Goal: Contribute content: Contribute content

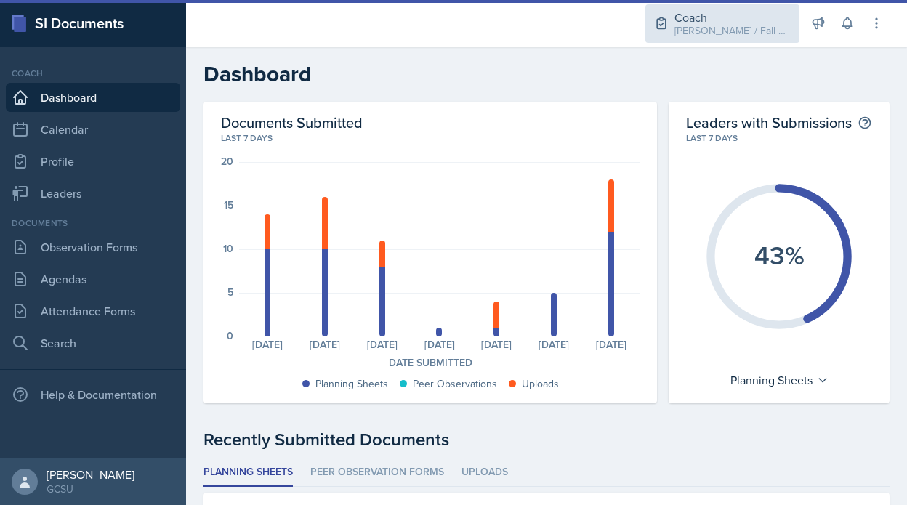
click at [770, 18] on div "Coach" at bounding box center [733, 17] width 116 height 17
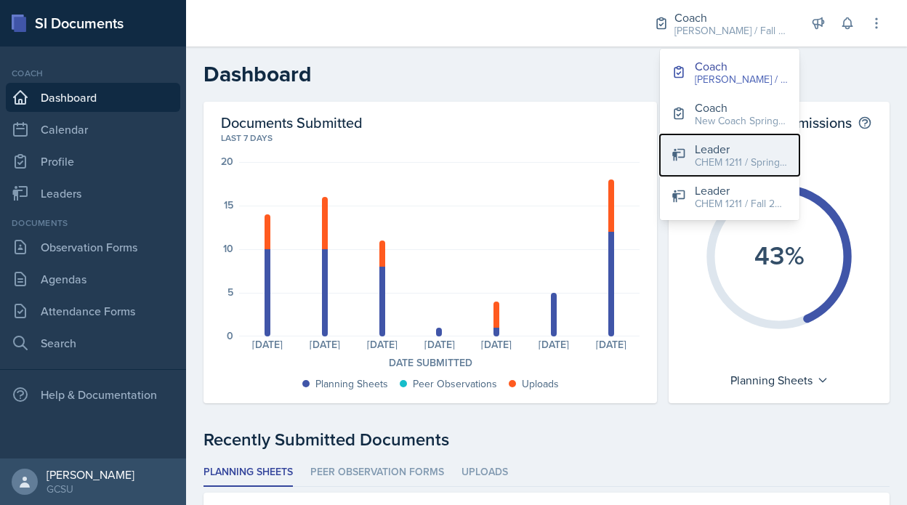
click at [747, 159] on div "CHEM 1211 / Spring 2025" at bounding box center [741, 162] width 93 height 15
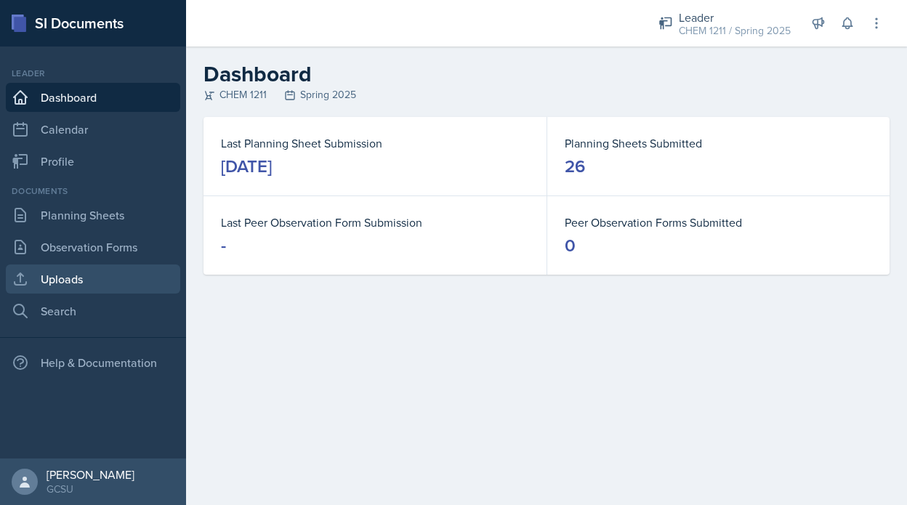
click at [145, 280] on link "Uploads" at bounding box center [93, 279] width 174 height 29
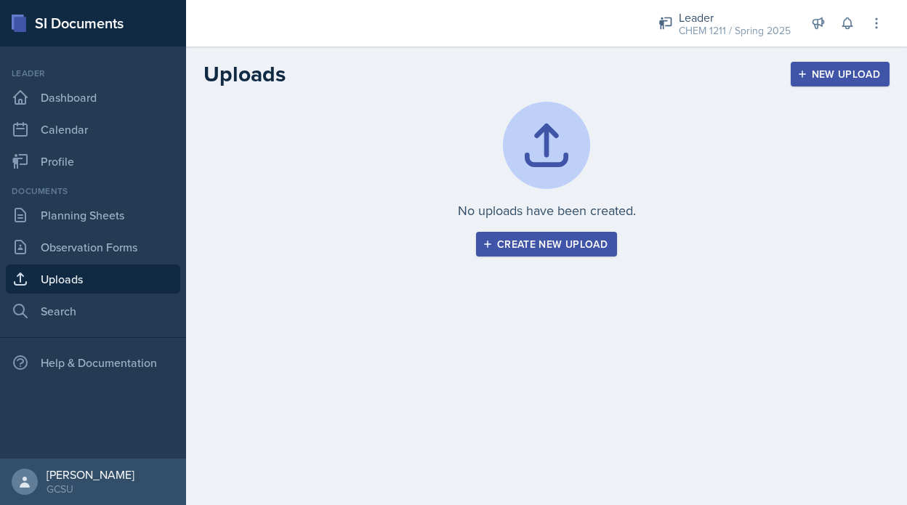
click at [564, 249] on div "Create new upload" at bounding box center [547, 244] width 122 height 12
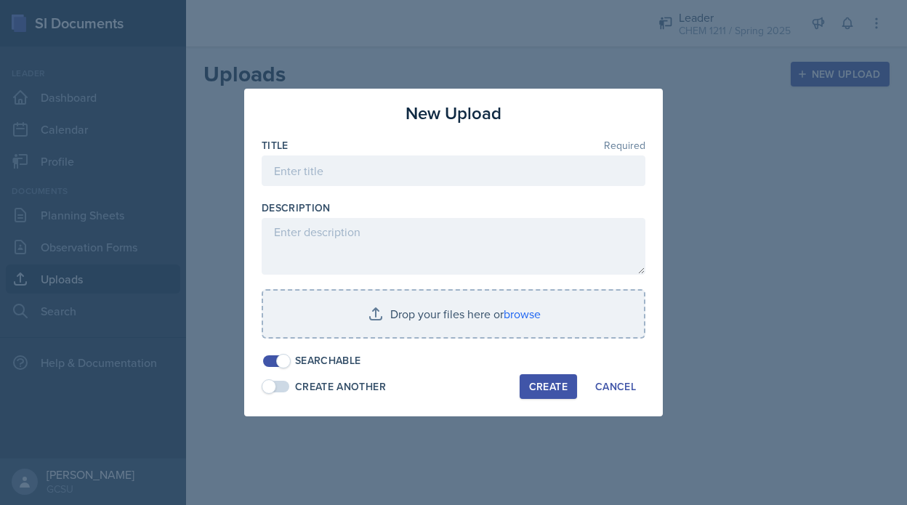
click at [399, 188] on div at bounding box center [454, 193] width 384 height 15
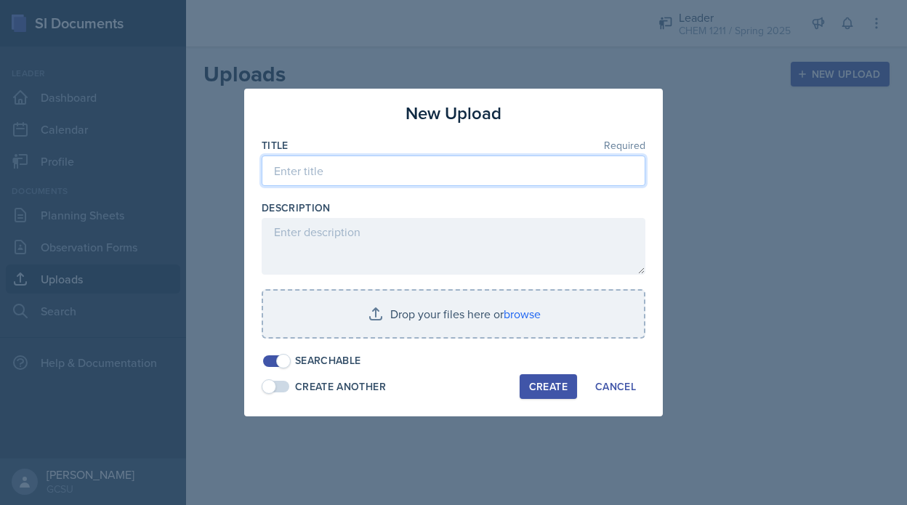
click at [377, 169] on input at bounding box center [454, 171] width 384 height 31
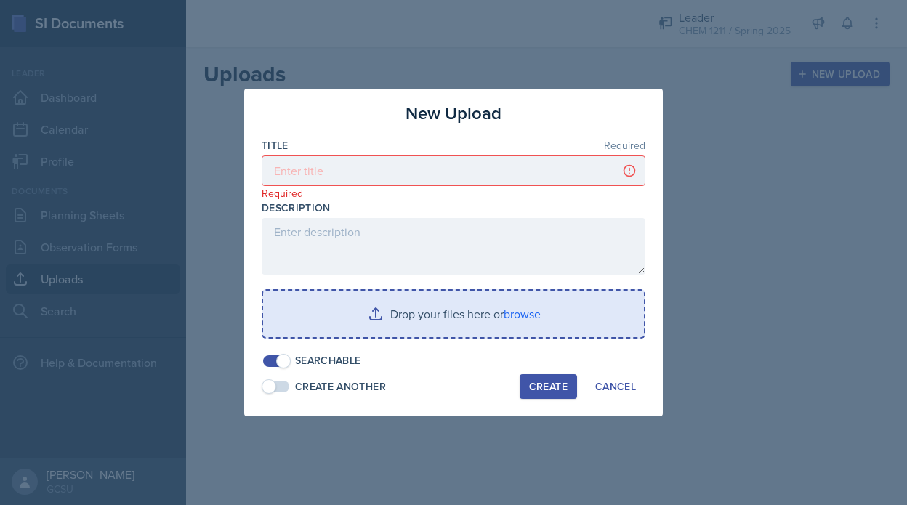
click at [465, 309] on input "file" at bounding box center [453, 314] width 381 height 47
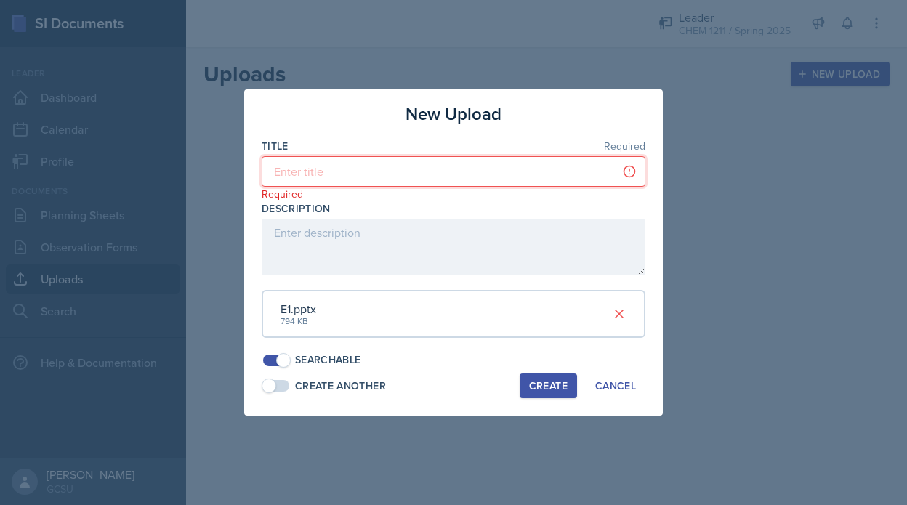
click at [387, 167] on input at bounding box center [454, 171] width 384 height 31
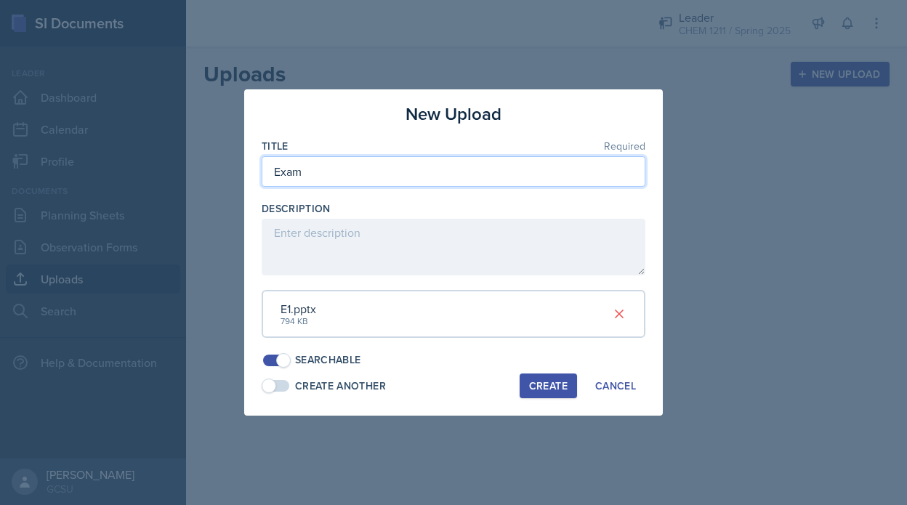
click at [347, 158] on input "Exam" at bounding box center [454, 171] width 384 height 31
click at [347, 177] on input "Exam" at bounding box center [454, 171] width 384 height 31
type input "Exam 1 Jeopardy ppt"
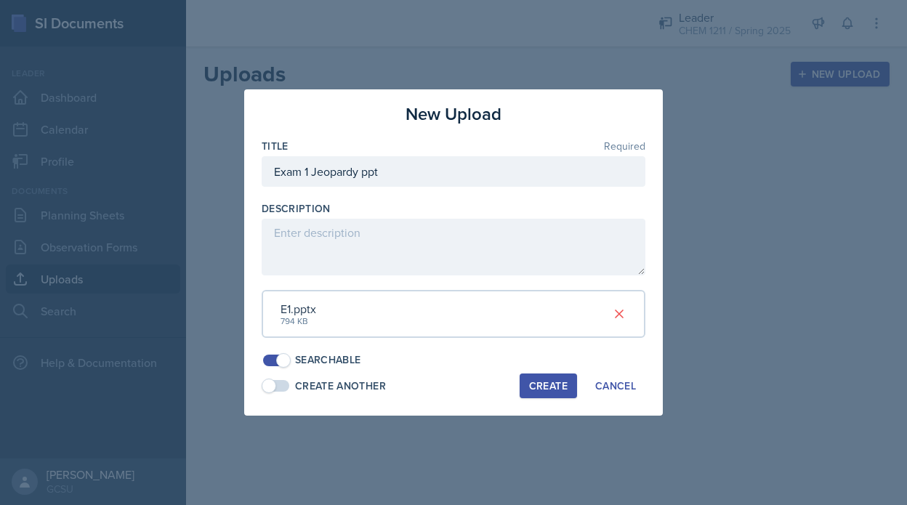
click at [297, 391] on div "Create Another" at bounding box center [340, 386] width 91 height 15
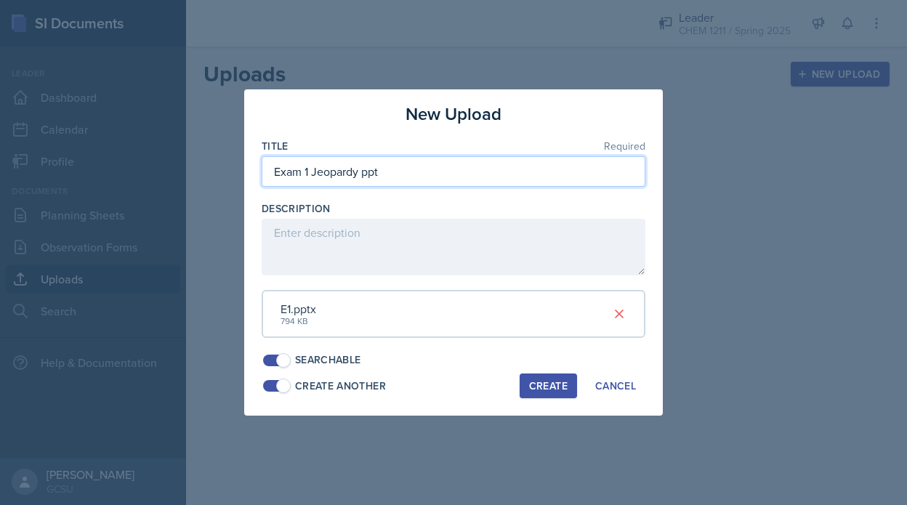
click at [399, 177] on input "Exam 1 Jeopardy ppt" at bounding box center [454, 171] width 384 height 31
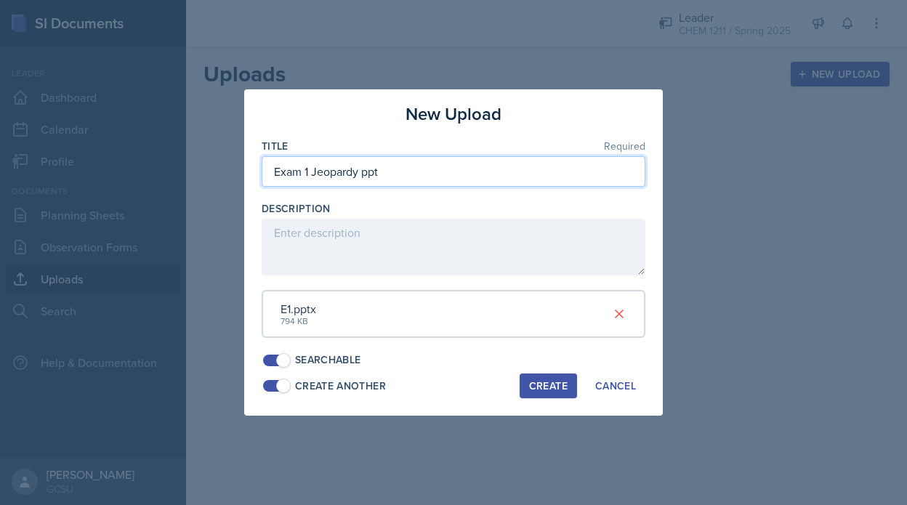
click at [399, 177] on input "Exam 1 Jeopardy ppt" at bounding box center [454, 171] width 384 height 31
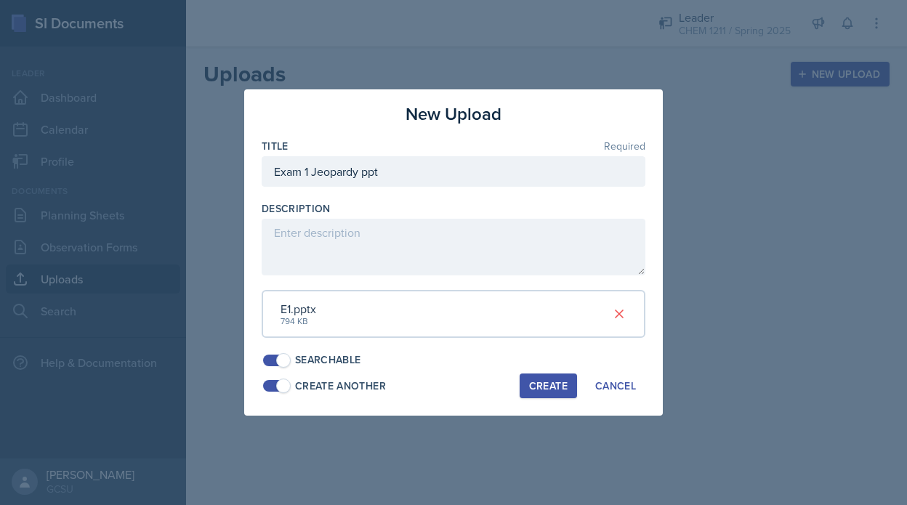
click at [537, 383] on div "Create" at bounding box center [548, 386] width 39 height 12
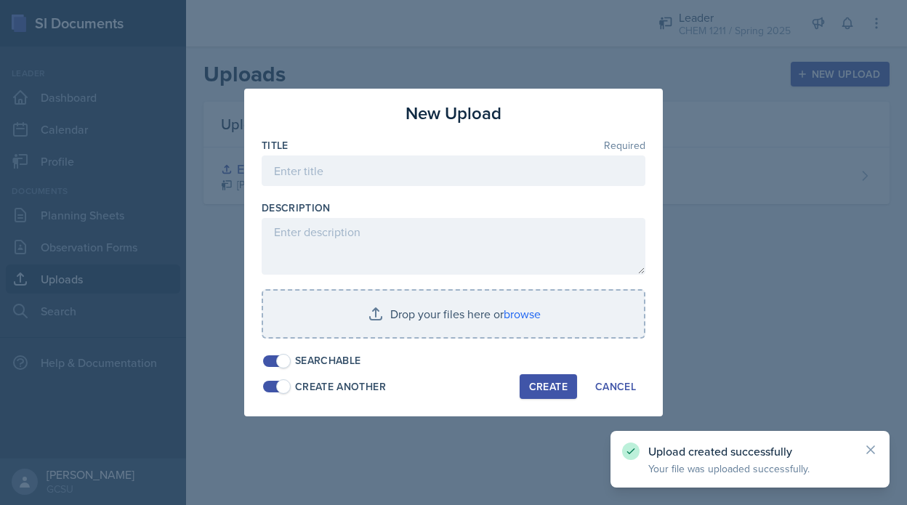
click at [408, 191] on div at bounding box center [454, 193] width 384 height 15
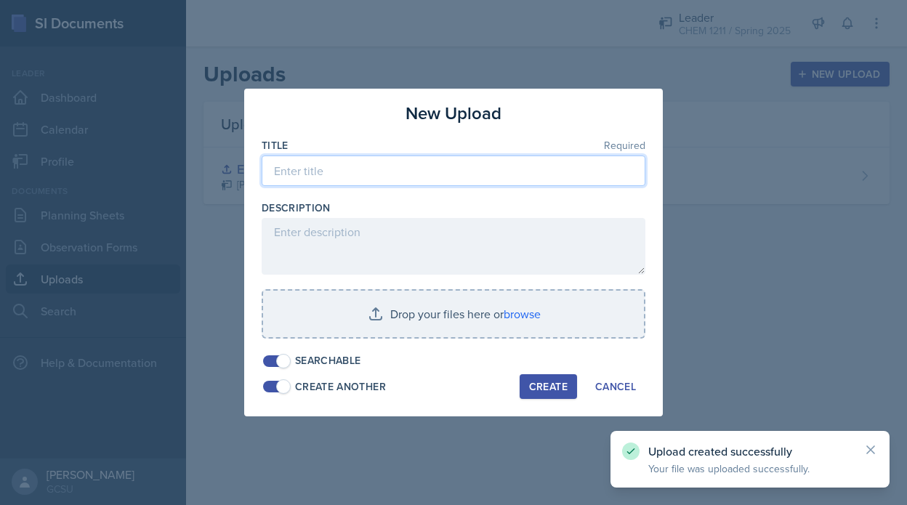
click at [401, 177] on input at bounding box center [454, 171] width 384 height 31
paste input "Exam 1 Jeopardy ppt"
click at [362, 172] on input "Exam 1 Jeopardy ppt" at bounding box center [454, 171] width 384 height 31
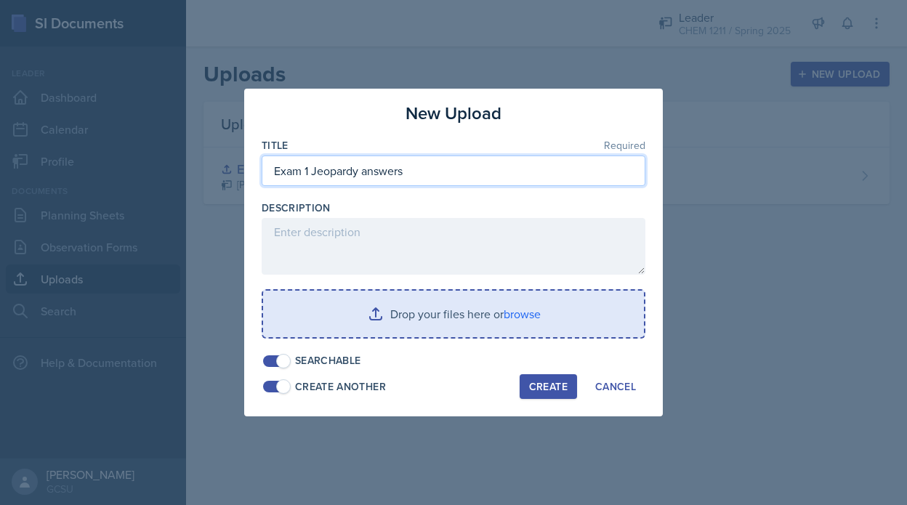
type input "Exam 1 Jeopardy answers"
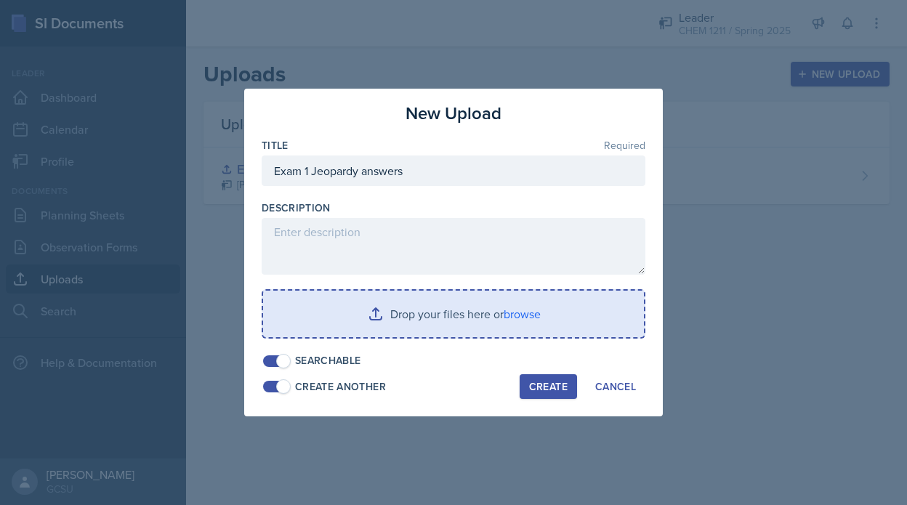
click at [459, 300] on input "file" at bounding box center [453, 314] width 381 height 47
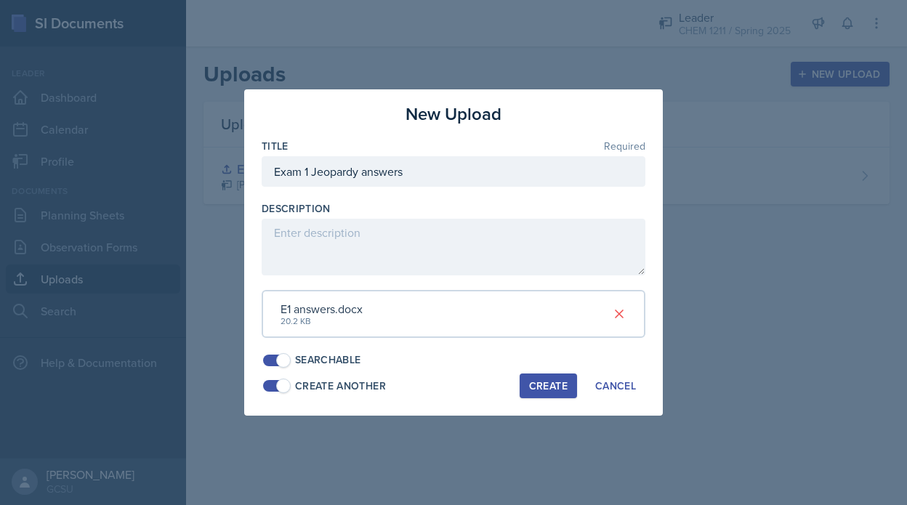
click at [542, 382] on div "Create" at bounding box center [548, 386] width 39 height 12
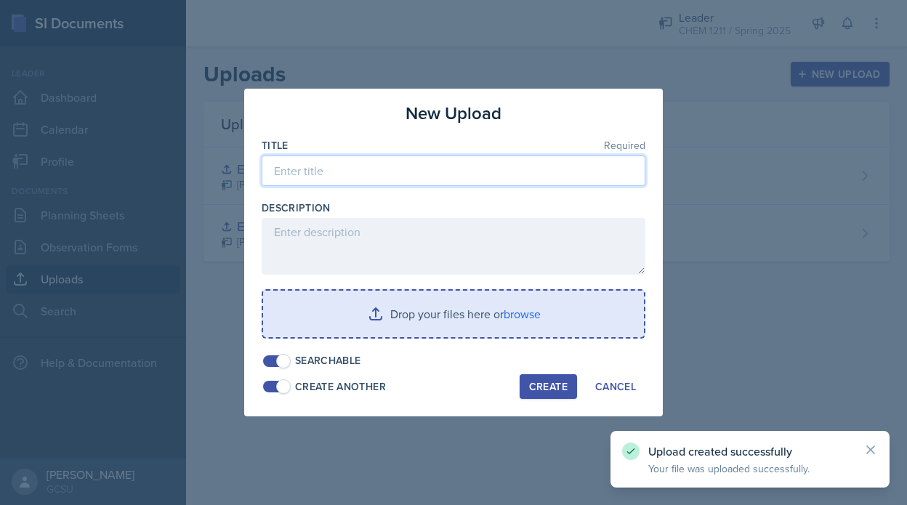
click at [307, 165] on input at bounding box center [454, 171] width 384 height 31
paste input "Exam 1 Jeopardy ppt"
click at [310, 173] on input "Exam 1 Jeopardy ppt" at bounding box center [454, 171] width 384 height 31
type input "Exam 2 Jeopardy ppt"
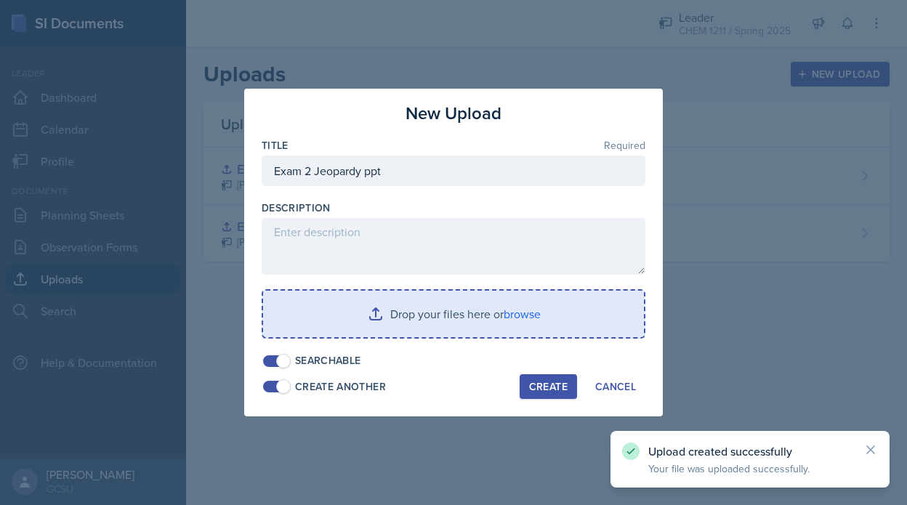
click at [362, 287] on div "Title Required Exam 2 Jeopardy ppt Description Drop your files here or browse S…" at bounding box center [454, 253] width 384 height 230
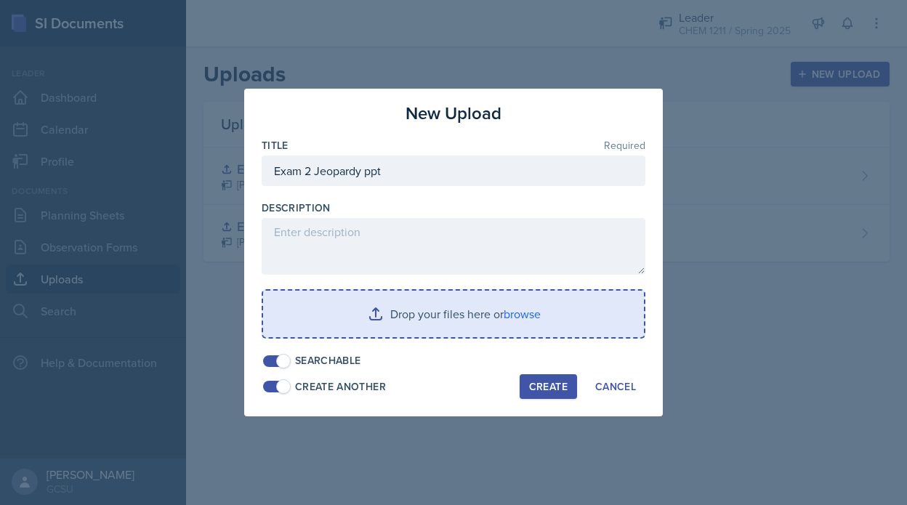
click at [359, 307] on input "file" at bounding box center [453, 314] width 381 height 47
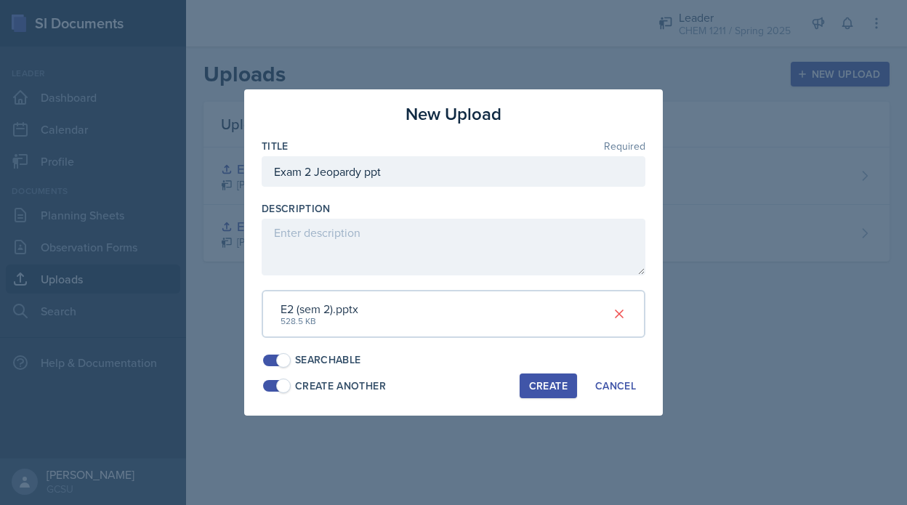
click at [542, 388] on div "Create" at bounding box center [548, 386] width 39 height 12
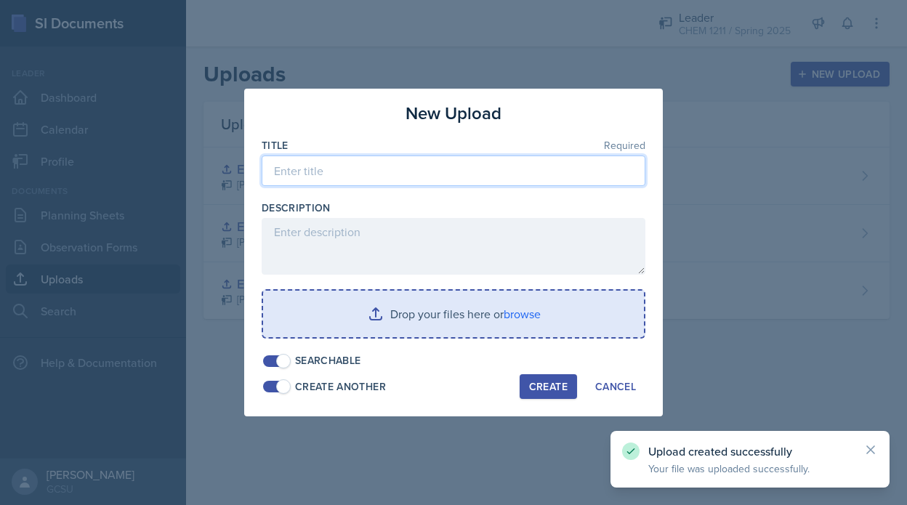
click at [384, 171] on input at bounding box center [454, 171] width 384 height 31
paste input "Exam 1 Jeopardy ppt"
click at [308, 170] on input "Exam 1 Jeopardy ppt" at bounding box center [454, 171] width 384 height 31
click at [379, 167] on input "Exam 2 Jeopardy ppt" at bounding box center [454, 171] width 384 height 31
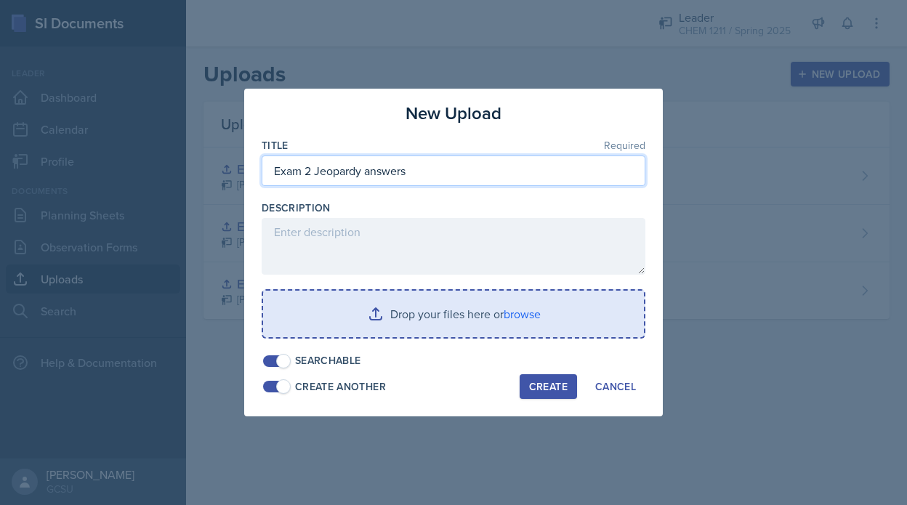
type input "Exam 2 Jeopardy answers"
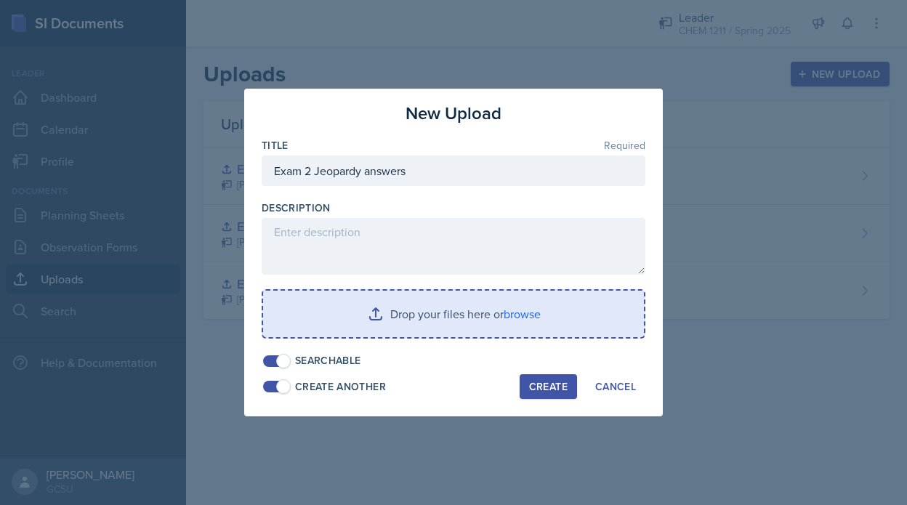
click at [381, 329] on input "file" at bounding box center [453, 314] width 381 height 47
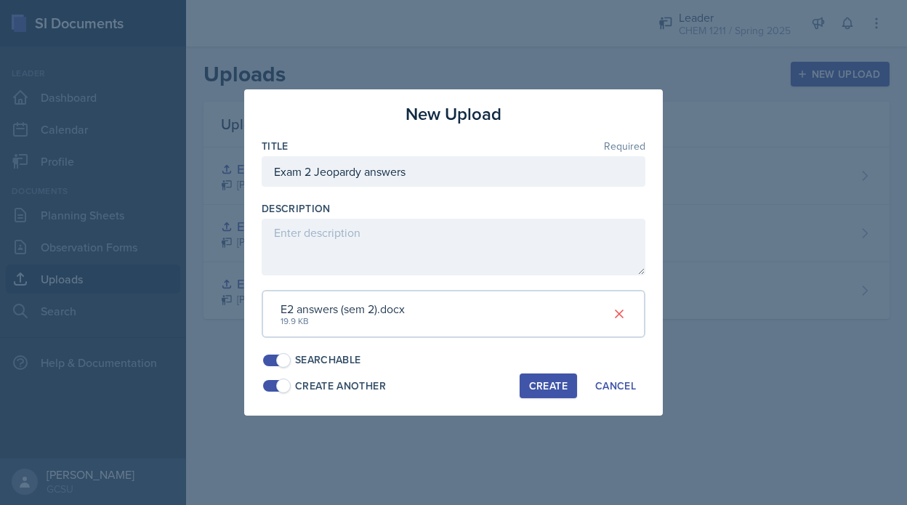
click at [549, 385] on div "Create" at bounding box center [548, 386] width 39 height 12
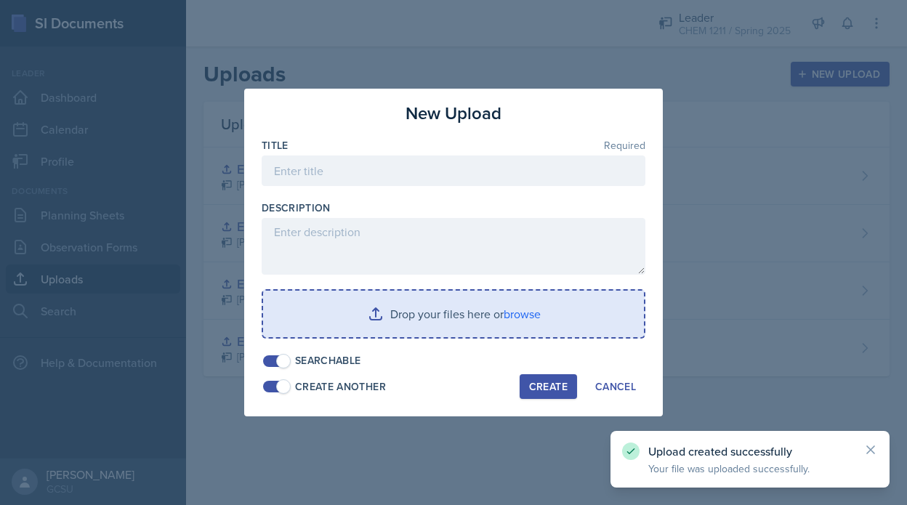
click at [353, 140] on div "Title Required" at bounding box center [454, 145] width 384 height 15
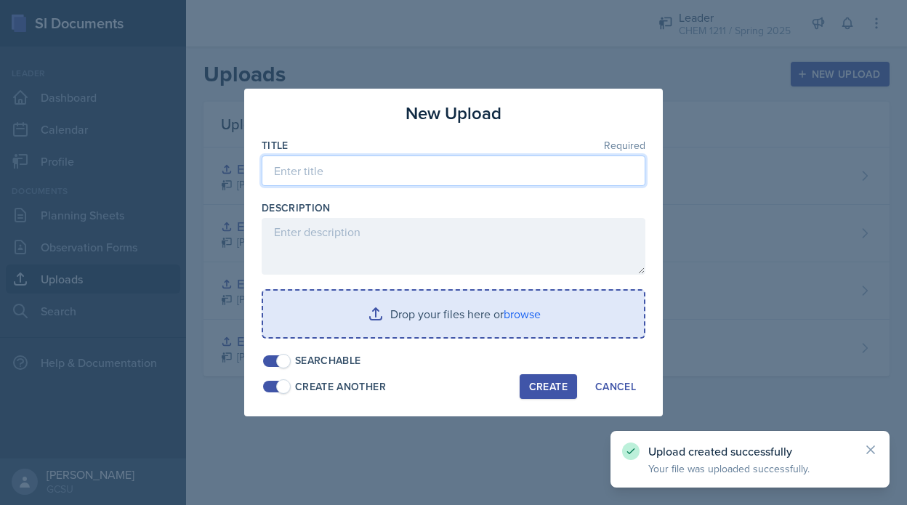
click at [353, 169] on input at bounding box center [454, 171] width 384 height 31
paste input "Exam 1 Jeopardy ppt"
click at [312, 169] on input "Exam 1 Jeopardy ppt" at bounding box center [454, 171] width 384 height 31
click at [310, 169] on input "Exam 1 Jeopardy ppt" at bounding box center [454, 171] width 384 height 31
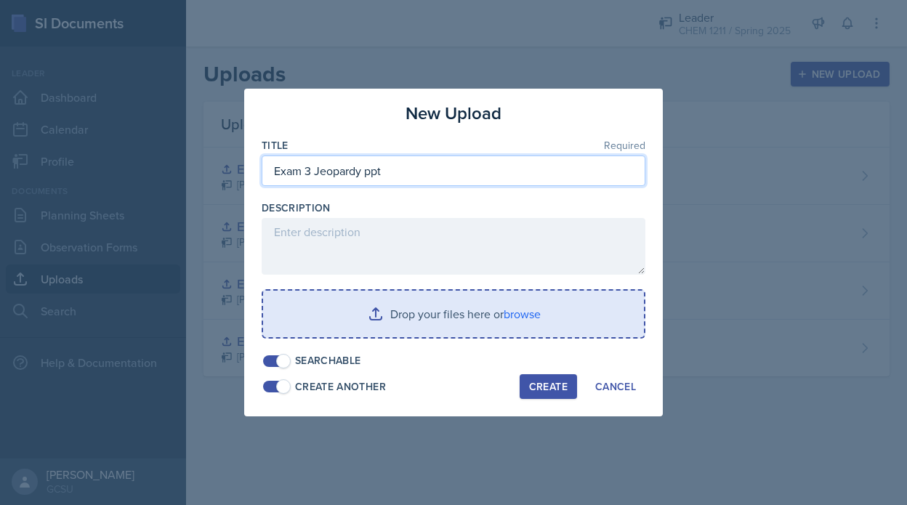
type input "Exam 3 Jeopardy ppt"
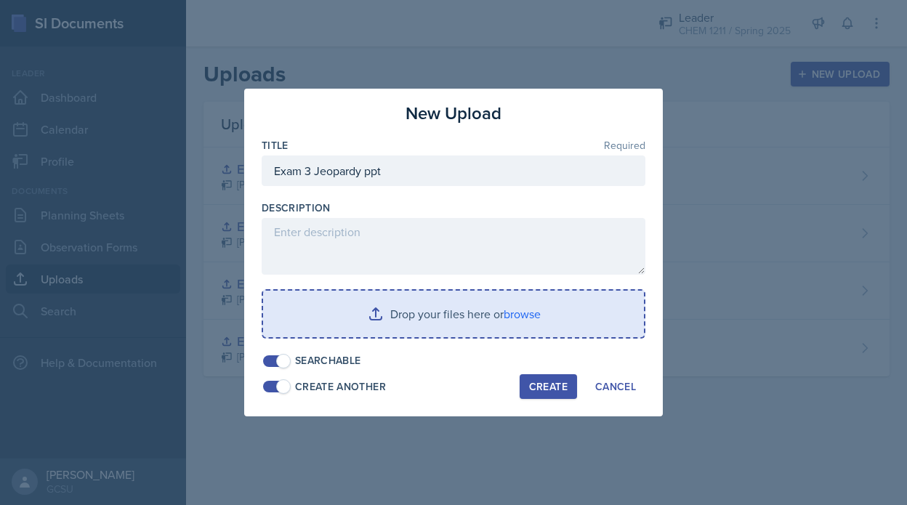
click at [326, 326] on input "file" at bounding box center [453, 314] width 381 height 47
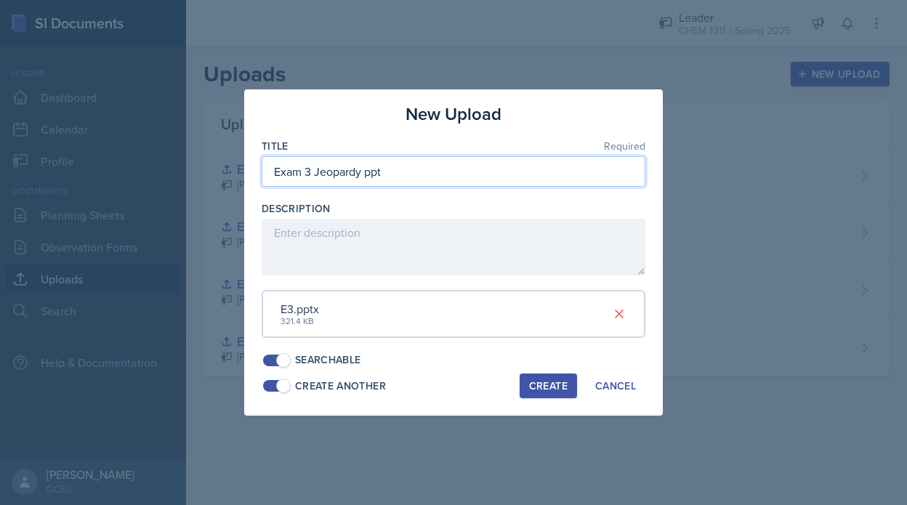
click at [429, 164] on input "Exam 3 Jeopardy ppt" at bounding box center [454, 171] width 384 height 31
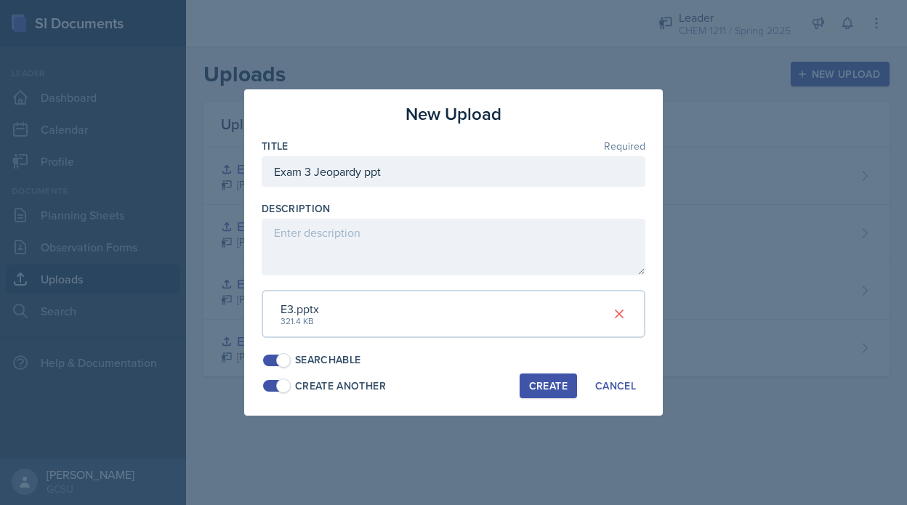
click at [548, 372] on div "New Upload Title Required Exam 3 Jeopardy ppt Description E3.pptx 321.4 KB Sear…" at bounding box center [453, 252] width 419 height 326
click at [548, 387] on div "Create" at bounding box center [548, 386] width 39 height 12
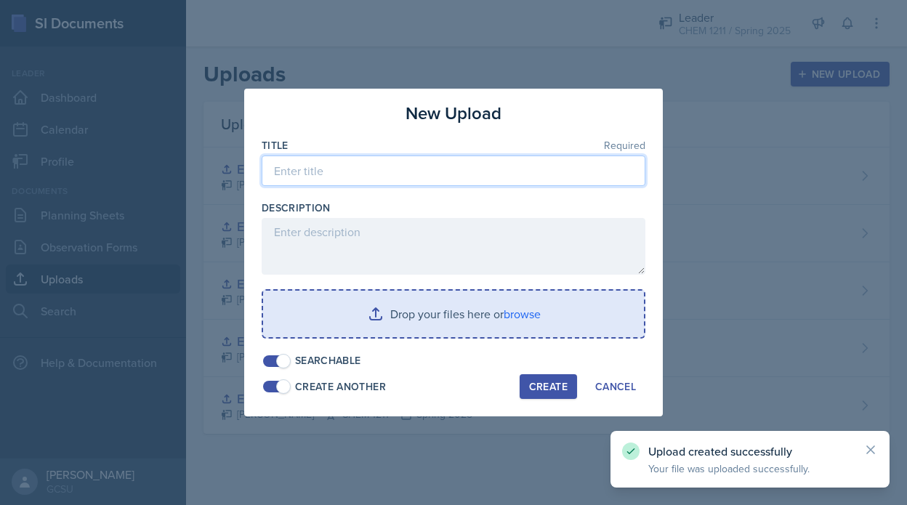
click at [362, 166] on input at bounding box center [454, 171] width 384 height 31
paste input "Exam 3 Jeopardy ppt"
click at [369, 176] on input "Exam 3 Jeopardy ppt" at bounding box center [454, 171] width 384 height 31
type input "Exam 3 Jeopardy answers"
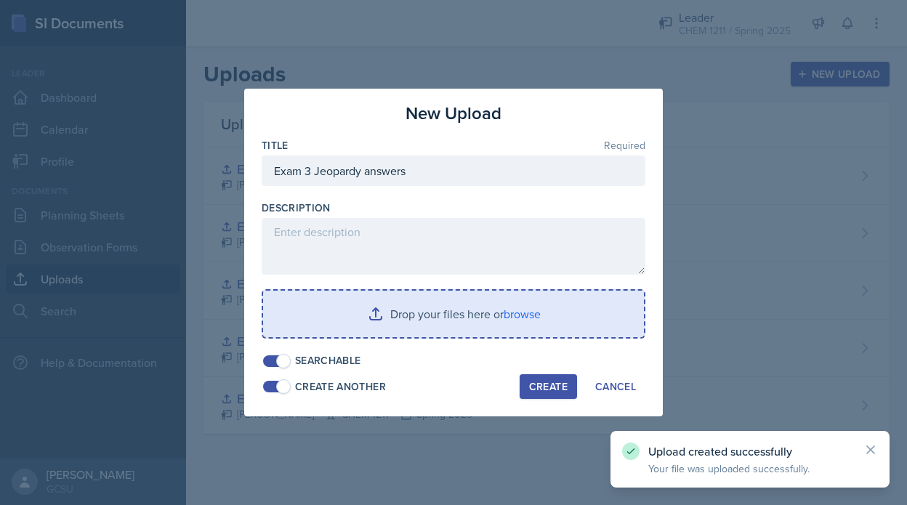
click at [354, 311] on input "file" at bounding box center [453, 314] width 381 height 47
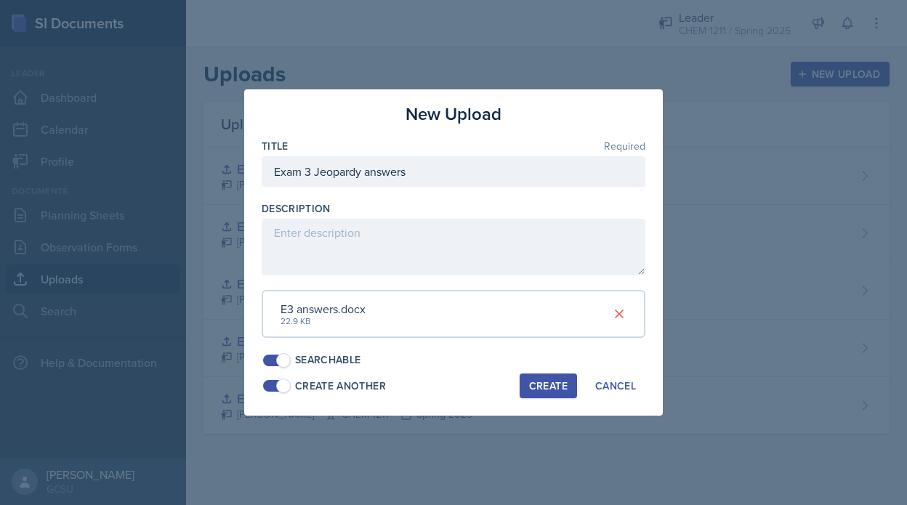
click at [558, 378] on button "Create" at bounding box center [548, 386] width 57 height 25
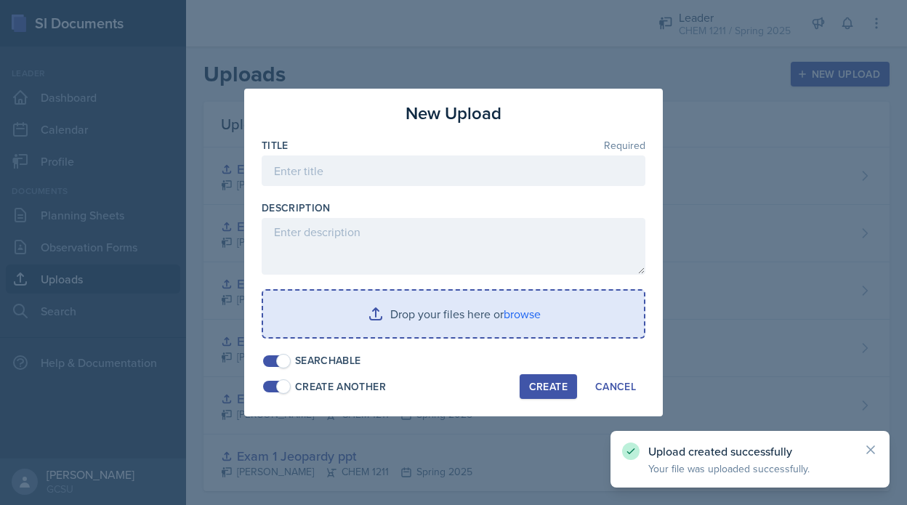
click at [374, 326] on input "file" at bounding box center [453, 314] width 381 height 47
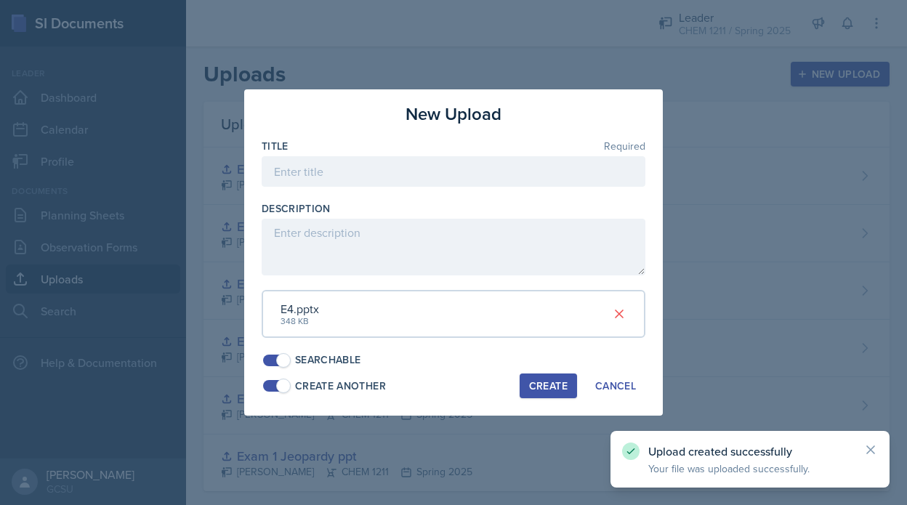
click at [347, 187] on div at bounding box center [454, 194] width 384 height 15
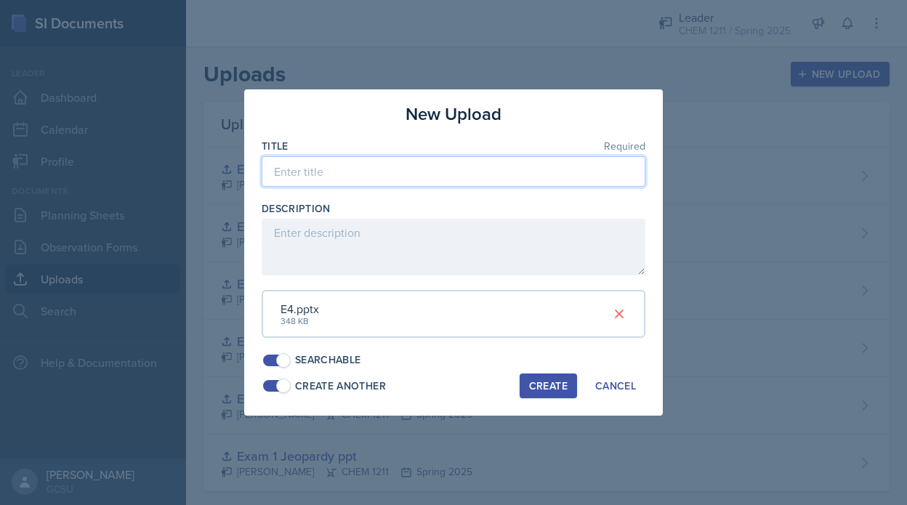
click at [339, 168] on input at bounding box center [454, 171] width 384 height 31
paste input "Exam 3 Jeopardy ppt"
click at [310, 168] on input "Exam 3 Jeopardy ppt" at bounding box center [454, 171] width 384 height 31
type input "Exam 4 Jeopardy ppt"
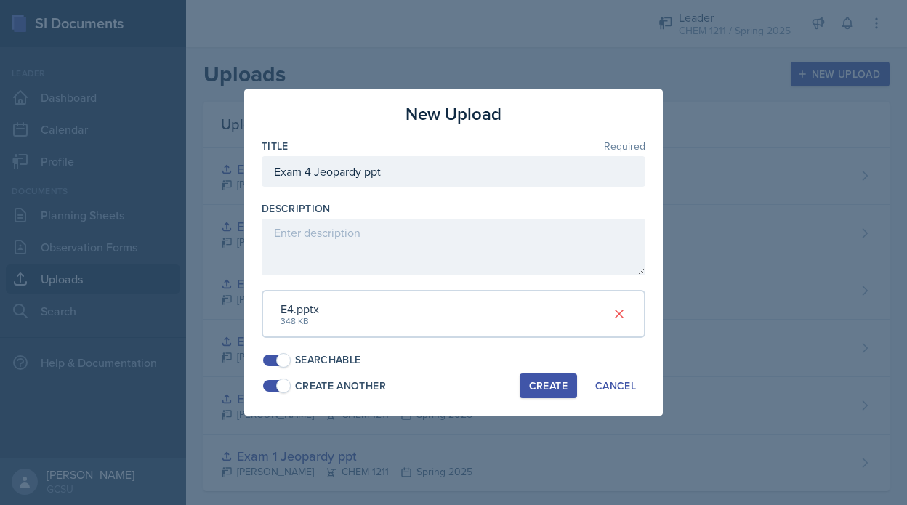
click at [566, 401] on div "New Upload Title Required Exam 4 Jeopardy ppt Description E4.pptx 348 KB Search…" at bounding box center [453, 252] width 419 height 326
click at [556, 387] on div "Create" at bounding box center [548, 386] width 39 height 12
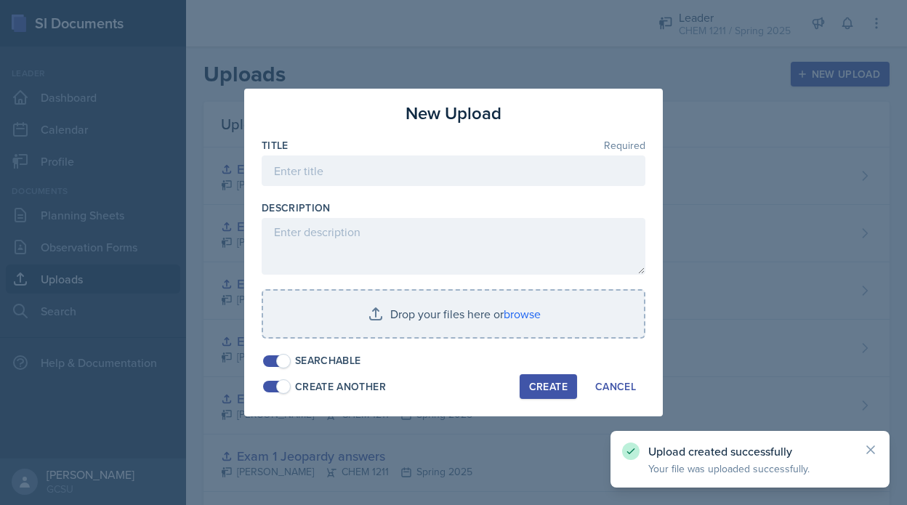
click at [416, 153] on div "Title Required" at bounding box center [454, 169] width 384 height 63
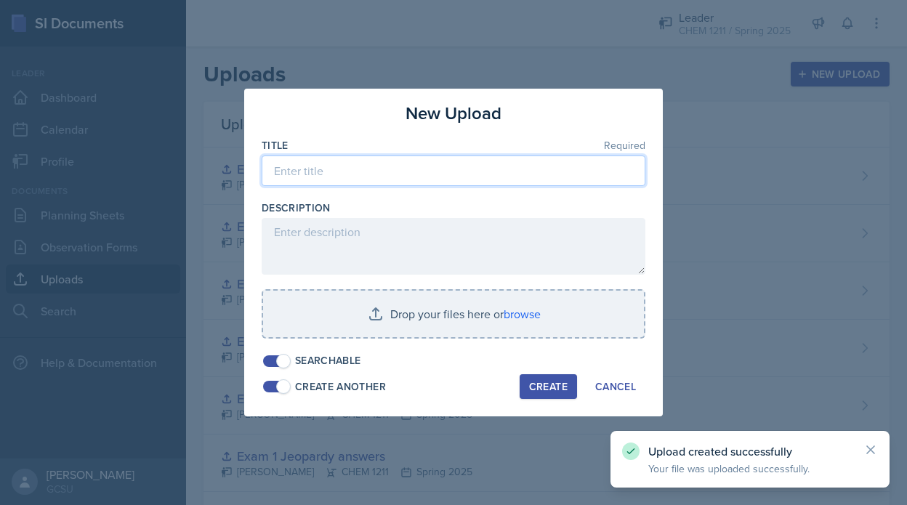
click at [416, 166] on input at bounding box center [454, 171] width 384 height 31
paste input "Exam 3 Jeopardy ppt"
click at [310, 171] on input "Exam 3 Jeopardy ppt" at bounding box center [454, 171] width 384 height 31
click at [374, 174] on input "Exam 4 Jeopardy ppt" at bounding box center [454, 171] width 384 height 31
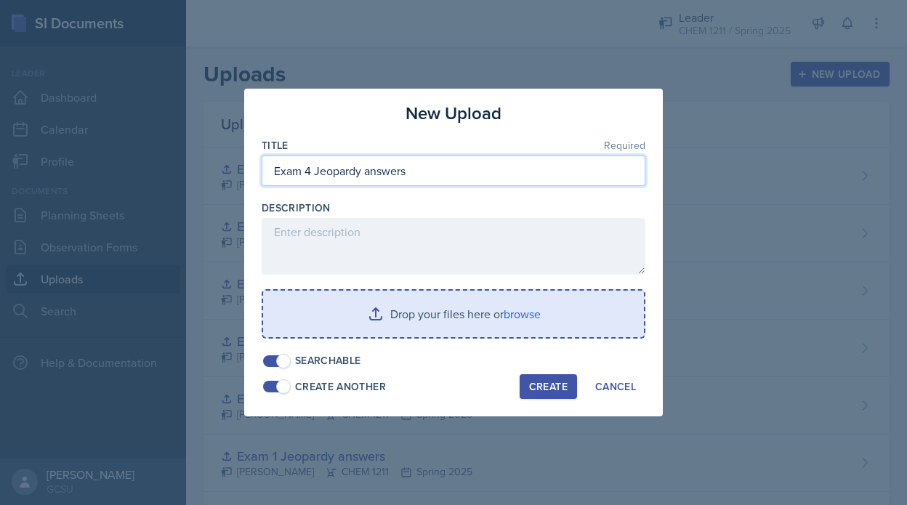
type input "Exam 4 Jeopardy answers"
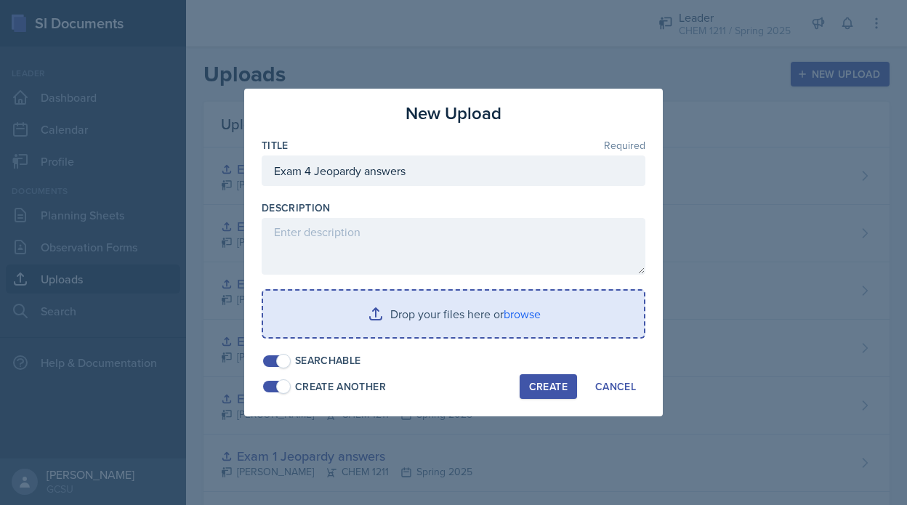
click at [389, 323] on input "file" at bounding box center [453, 314] width 381 height 47
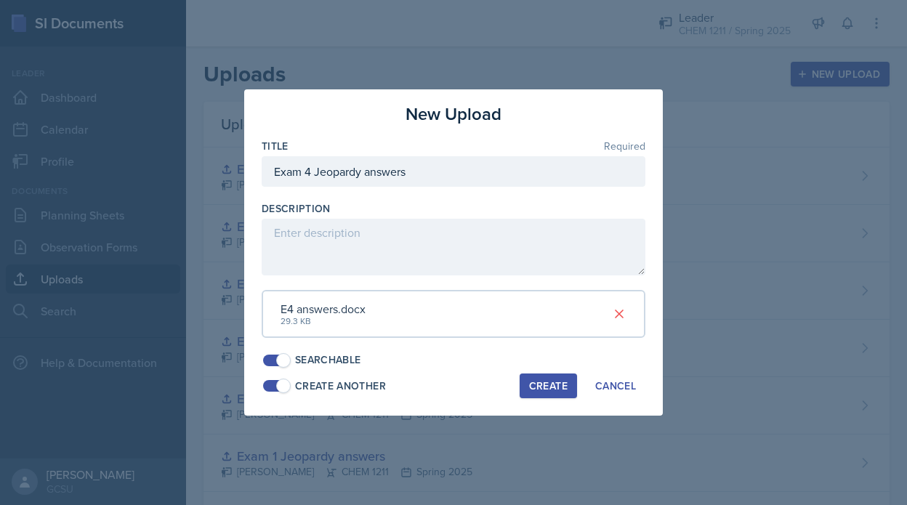
click at [551, 381] on div "Create" at bounding box center [548, 386] width 39 height 12
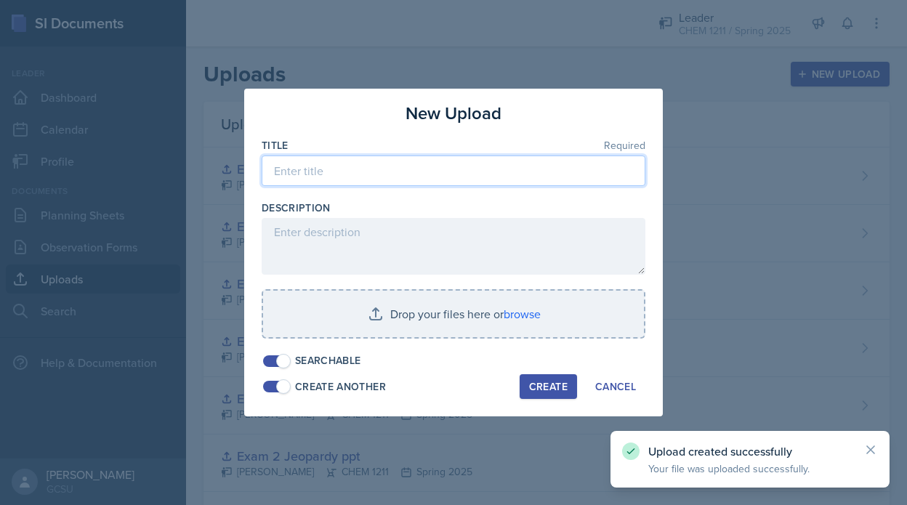
click at [345, 168] on input at bounding box center [454, 171] width 384 height 31
paste input "Exam 3 Jeopardy ppt"
click at [309, 173] on input "Exam 3 Jeopardy ppt" at bounding box center [454, 171] width 384 height 31
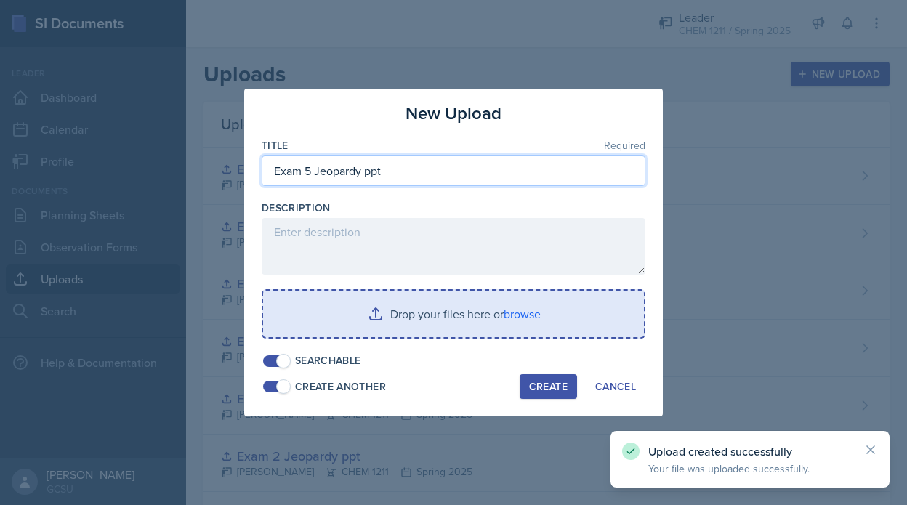
type input "Exam 5 Jeopardy ppt"
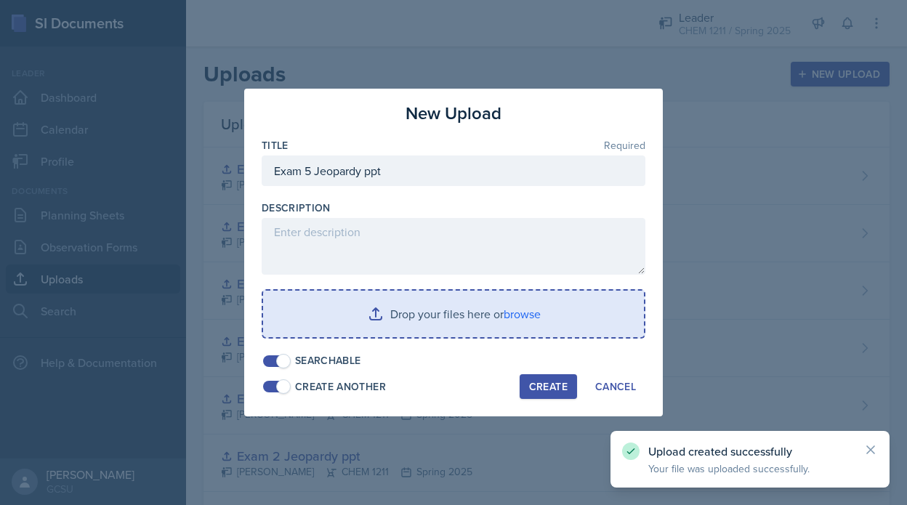
click at [346, 290] on div "Drop your files here or browse" at bounding box center [454, 313] width 384 height 49
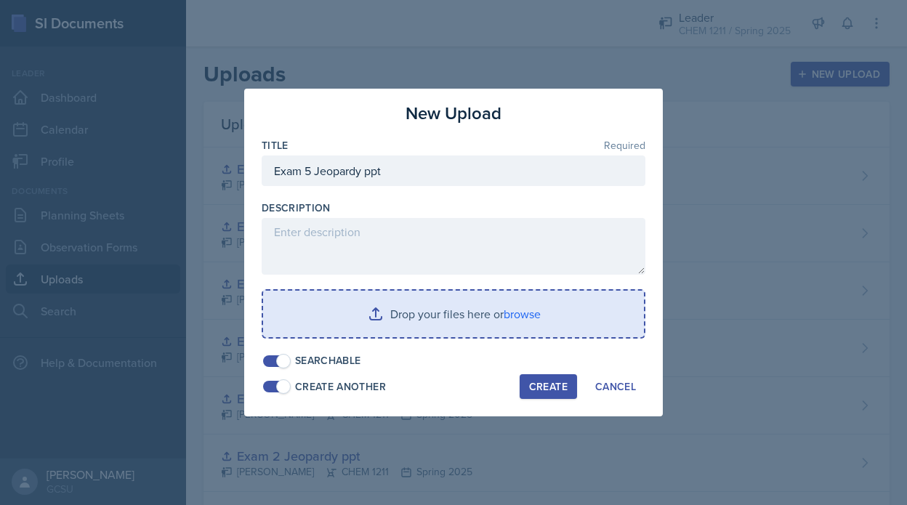
click at [361, 310] on input "file" at bounding box center [453, 314] width 381 height 47
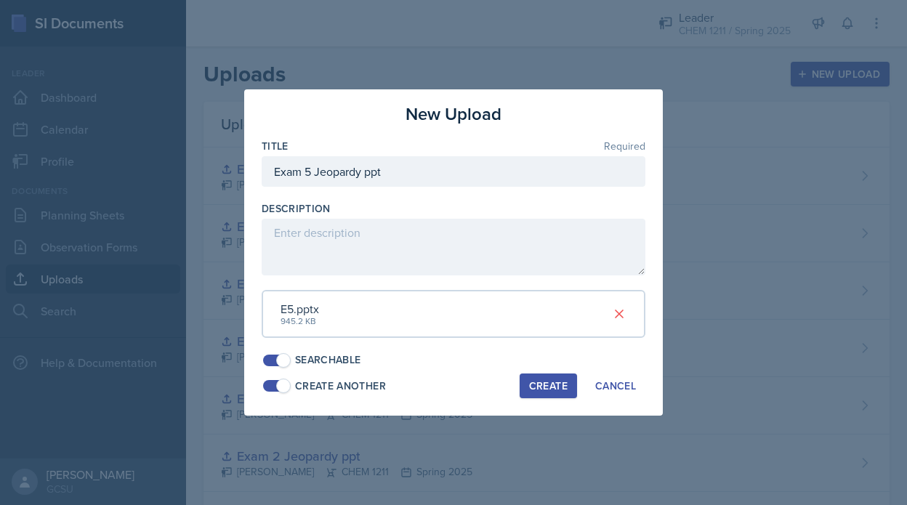
click at [560, 380] on div "Create" at bounding box center [548, 386] width 39 height 12
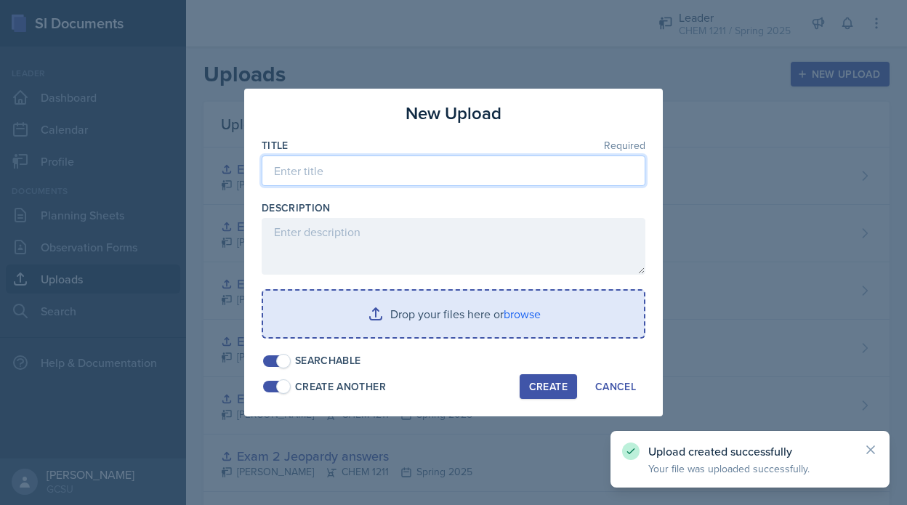
click at [384, 183] on input at bounding box center [454, 171] width 384 height 31
paste input "Exam 3 Jeopardy ppt"
click at [309, 172] on input "Exam 3 Jeopardy ppt" at bounding box center [454, 171] width 384 height 31
click at [377, 167] on input "Exam 5 Jeopardy ppt" at bounding box center [454, 171] width 384 height 31
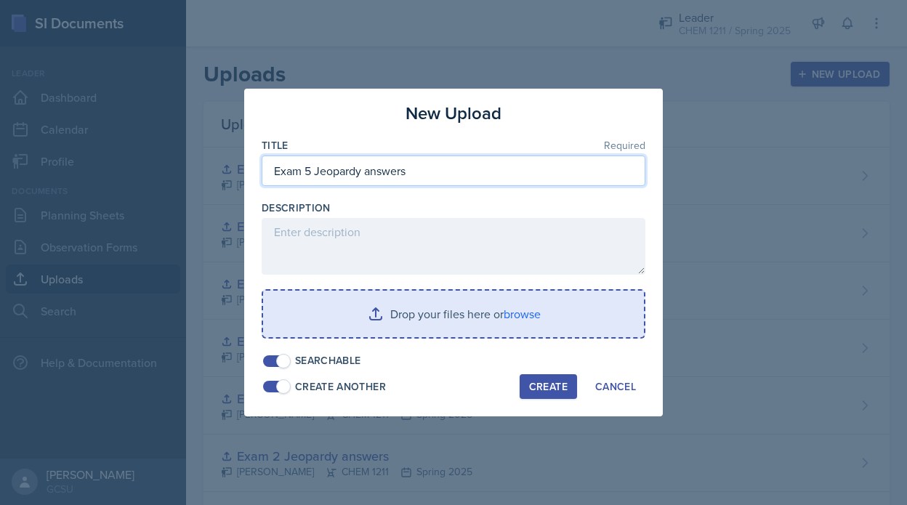
type input "Exam 5 Jeopardy answers"
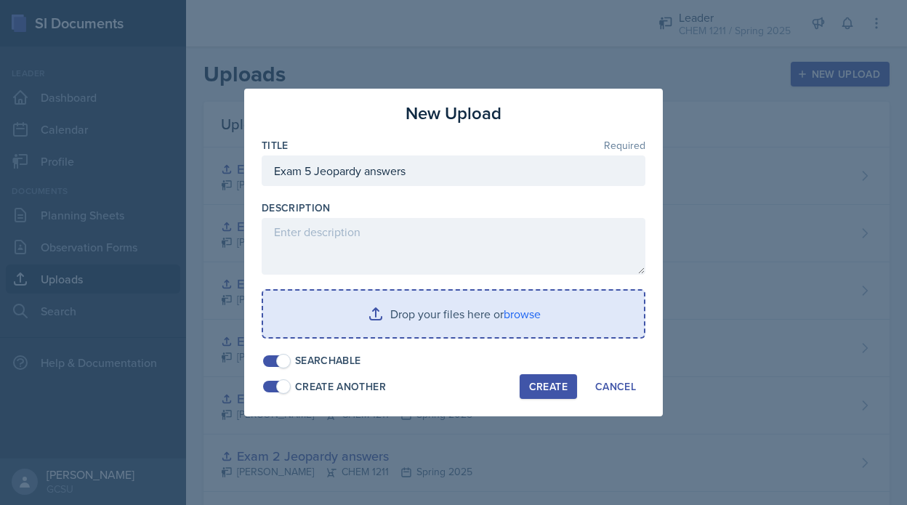
click at [374, 318] on input "file" at bounding box center [453, 314] width 381 height 47
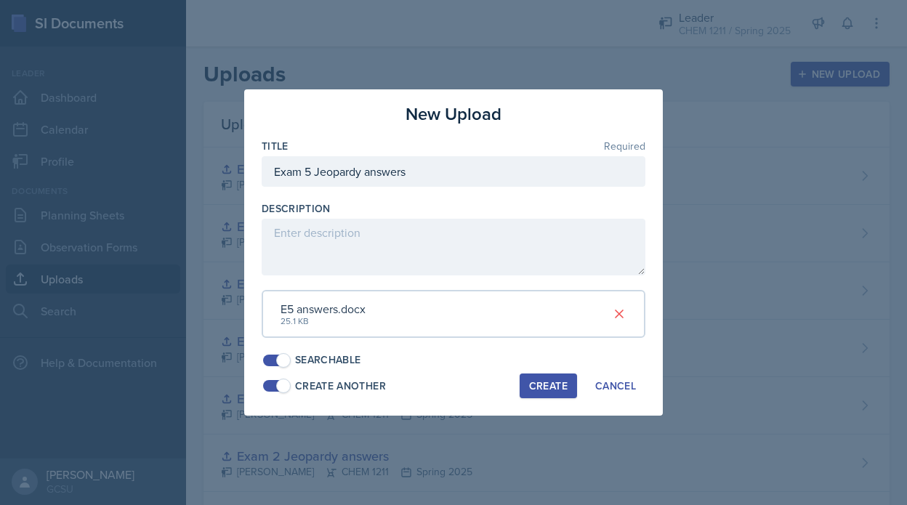
click at [546, 387] on div "Create" at bounding box center [548, 386] width 39 height 12
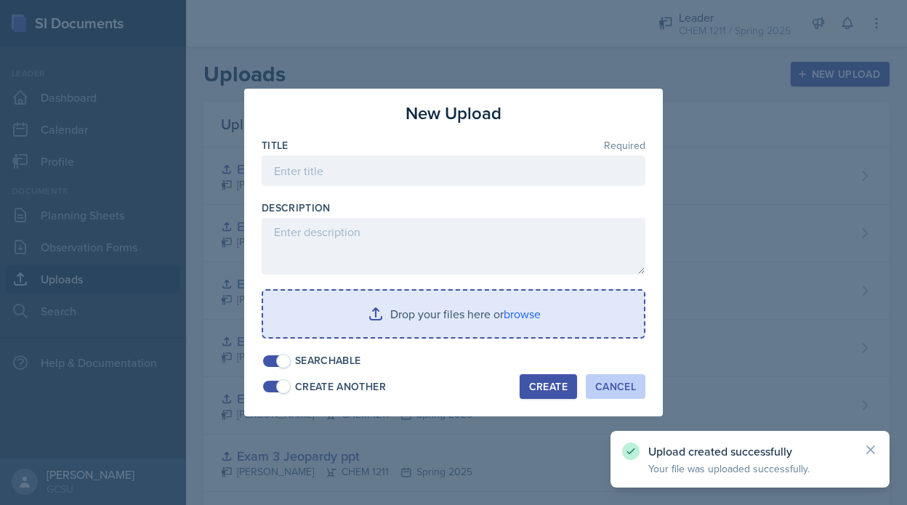
click at [608, 392] on div "Cancel" at bounding box center [615, 387] width 41 height 12
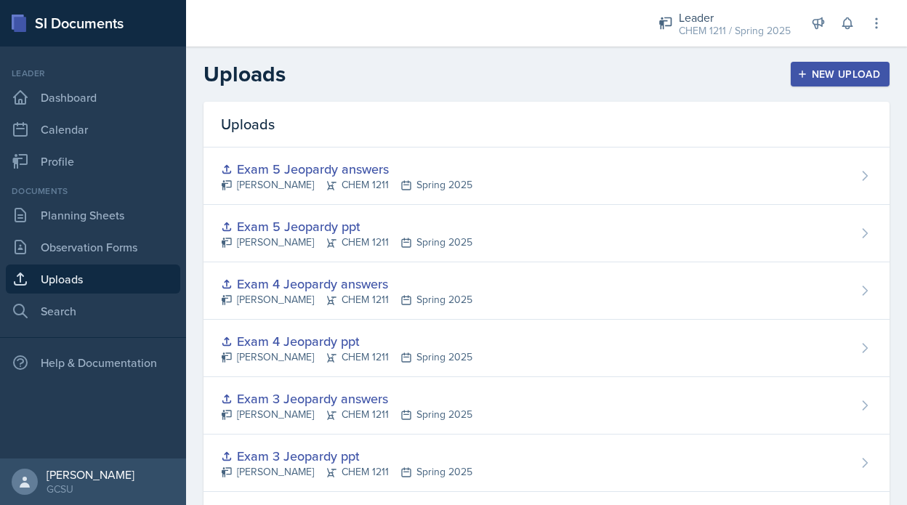
click at [874, 82] on button "New Upload" at bounding box center [841, 74] width 100 height 25
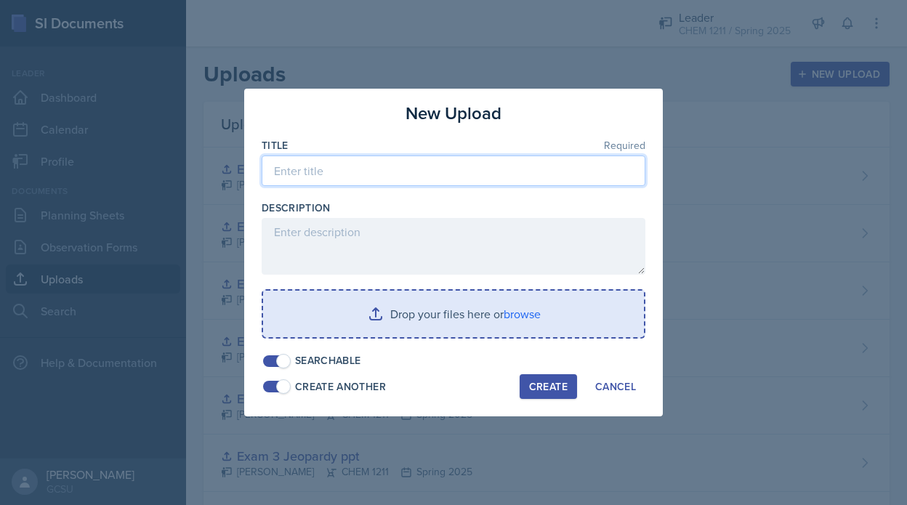
click at [334, 182] on input at bounding box center [454, 171] width 384 height 31
type input "S"
type input "ACS data sheet"
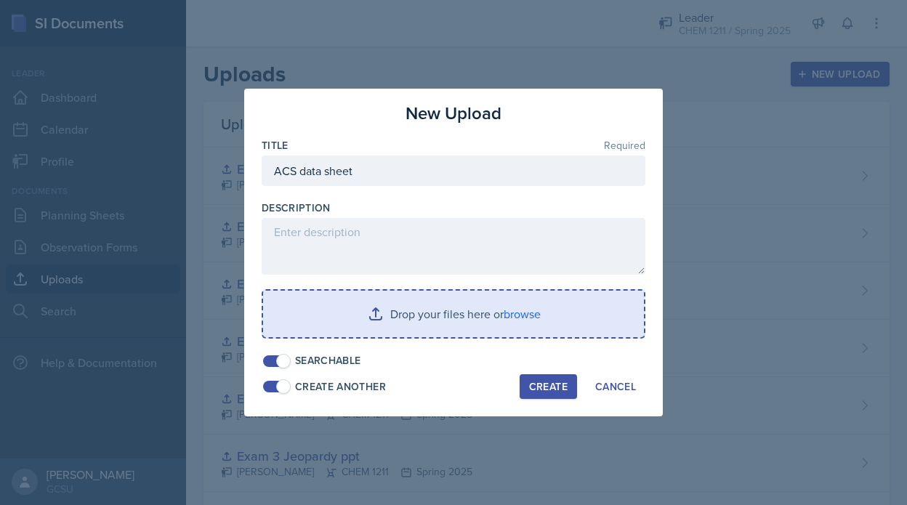
click at [355, 334] on input "file" at bounding box center [453, 314] width 381 height 47
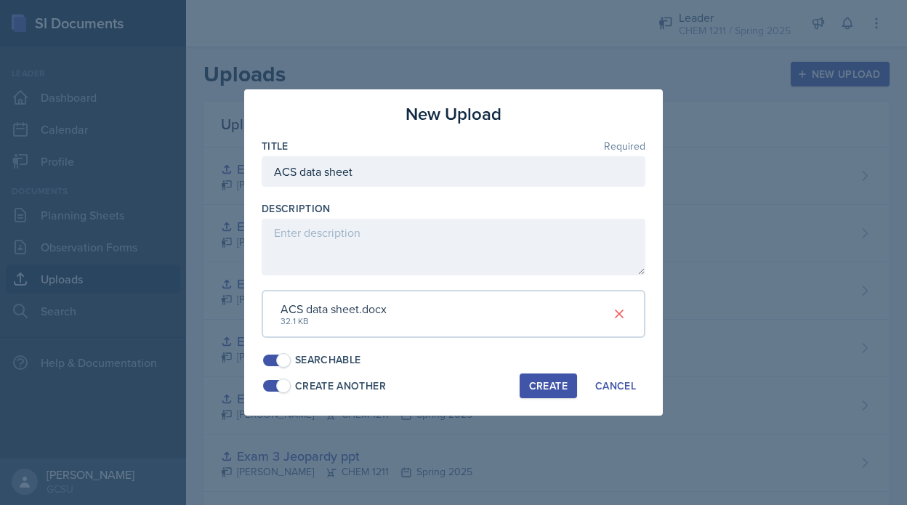
click at [516, 386] on div "Create Another Create Cancel" at bounding box center [454, 386] width 384 height 25
click at [533, 386] on div "Create" at bounding box center [548, 386] width 39 height 12
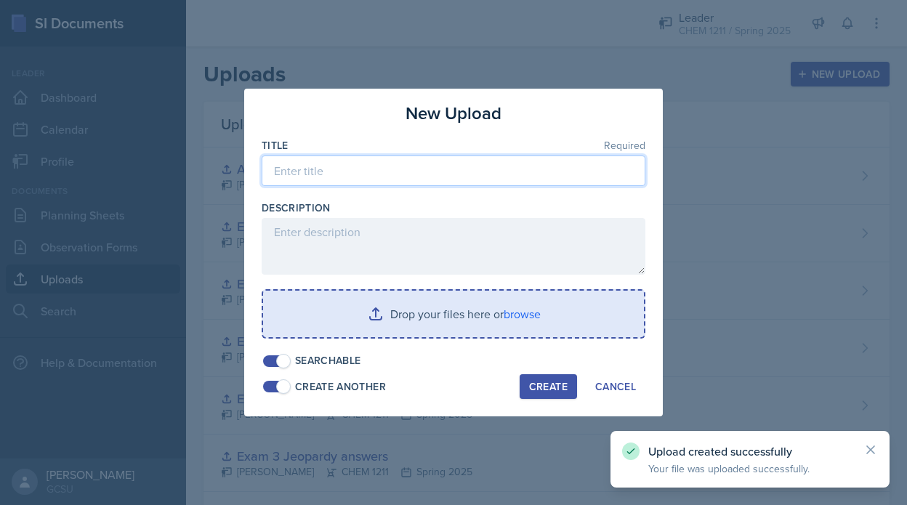
click at [459, 177] on input at bounding box center [454, 171] width 384 height 31
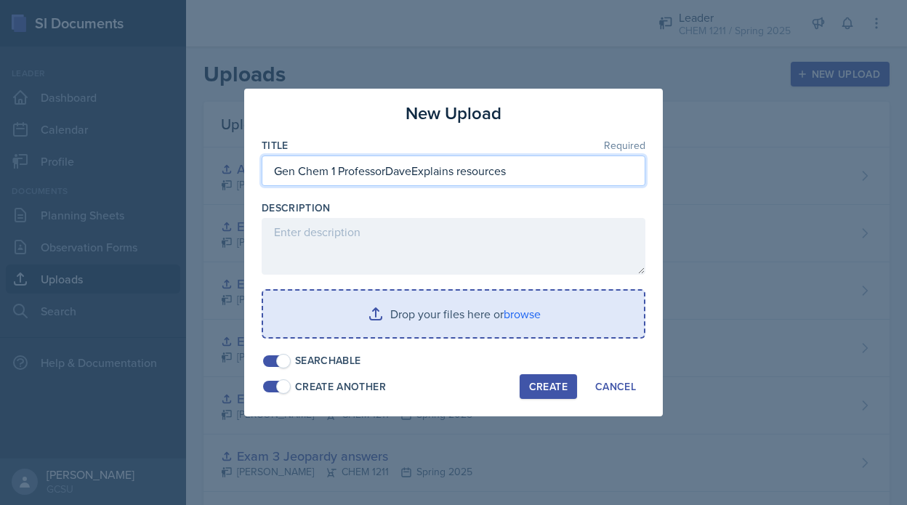
type input "Gen Chem 1 ProfessorDaveExplains resources"
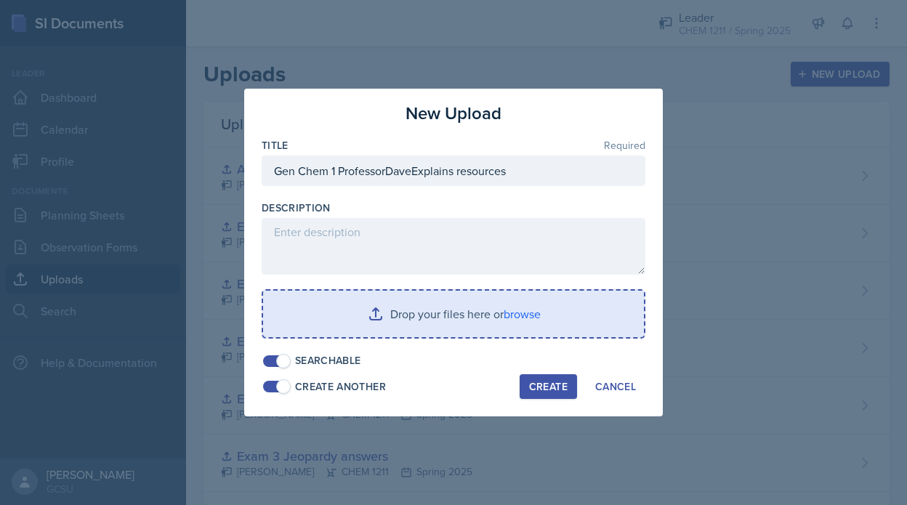
click at [480, 302] on input "file" at bounding box center [453, 314] width 381 height 47
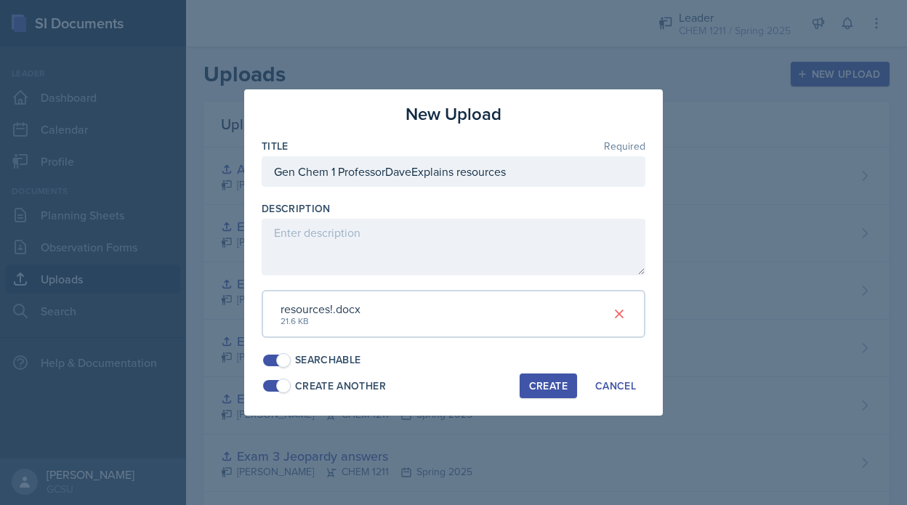
click at [540, 380] on div "Create" at bounding box center [548, 386] width 39 height 12
